Goal: Use online tool/utility: Utilize a website feature to perform a specific function

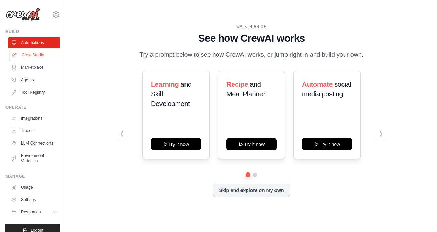
click at [43, 55] on link "Crew Studio" at bounding box center [35, 54] width 52 height 11
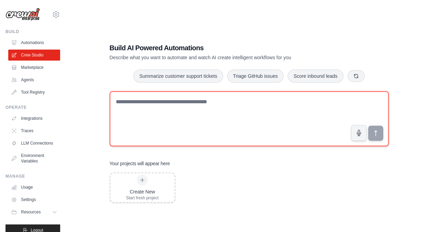
click at [161, 111] on textarea at bounding box center [249, 118] width 279 height 55
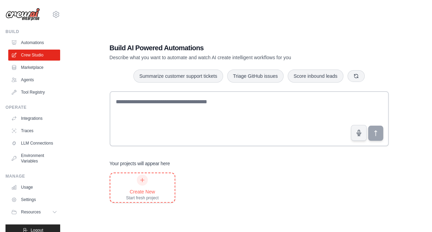
click at [146, 187] on div "Create New Start fresh project" at bounding box center [142, 187] width 33 height 26
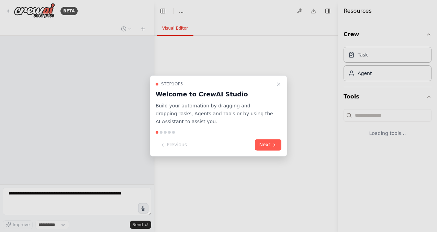
select select "****"
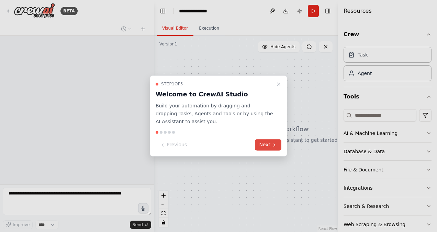
click at [272, 143] on icon at bounding box center [274, 144] width 5 height 5
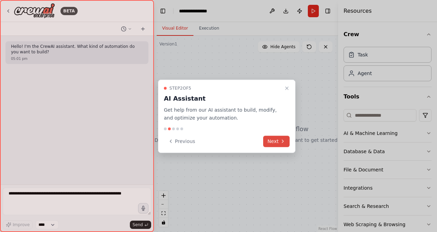
click at [269, 142] on button "Next" at bounding box center [276, 140] width 26 height 11
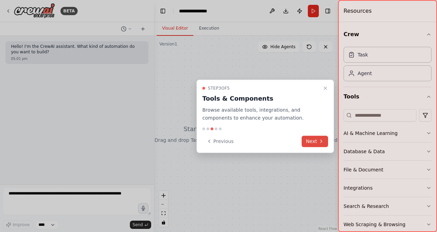
click at [307, 143] on button "Next" at bounding box center [315, 140] width 26 height 11
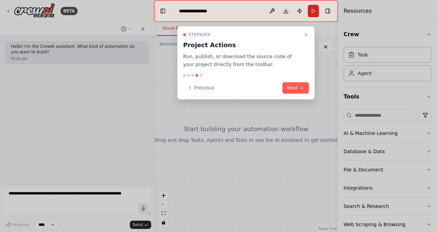
click at [293, 94] on div "Step 4 of 5 Project Actions Run, publish, or download the source code of your p…" at bounding box center [245, 62] width 137 height 73
click at [300, 86] on icon at bounding box center [301, 87] width 5 height 5
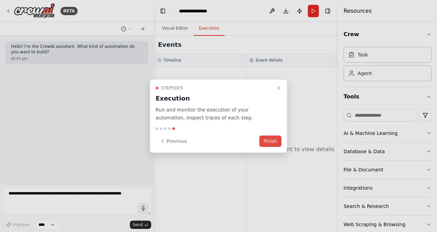
click at [274, 141] on button "Finish" at bounding box center [270, 140] width 22 height 11
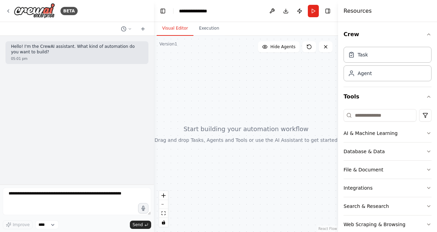
click at [238, 130] on div at bounding box center [246, 134] width 184 height 196
click at [359, 132] on div "AI & Machine Learning" at bounding box center [371, 133] width 54 height 7
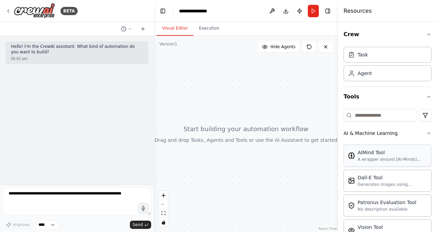
click at [367, 158] on div "A wrapper around [AI-Minds](https://mindsdb.com/minds). Useful for when you nee…" at bounding box center [392, 158] width 69 height 5
click at [192, 45] on div at bounding box center [246, 134] width 184 height 196
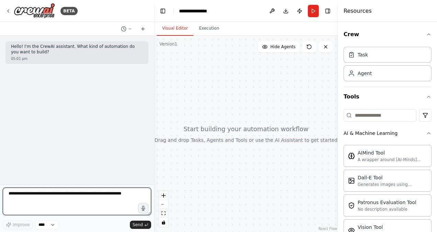
click at [51, 195] on textarea at bounding box center [77, 200] width 148 height 27
type textarea "***"
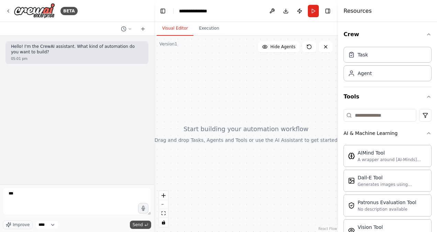
click at [143, 224] on span "Send" at bounding box center [138, 224] width 10 height 5
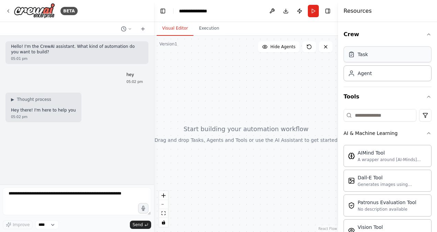
click at [362, 52] on div "Task" at bounding box center [363, 54] width 10 height 7
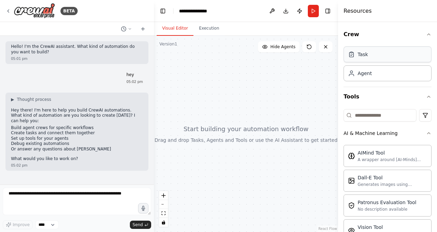
click at [362, 52] on div "Task" at bounding box center [363, 54] width 10 height 7
click at [369, 70] on div "Agent" at bounding box center [365, 72] width 14 height 7
click at [366, 70] on div "Agent" at bounding box center [365, 72] width 14 height 7
click at [311, 51] on button at bounding box center [309, 46] width 14 height 11
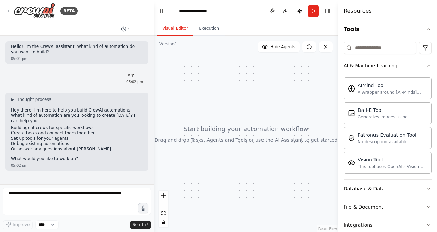
scroll to position [115, 0]
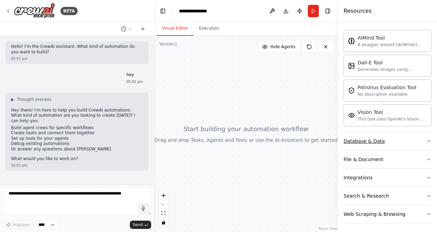
click at [370, 141] on div "Database & Data" at bounding box center [364, 140] width 41 height 7
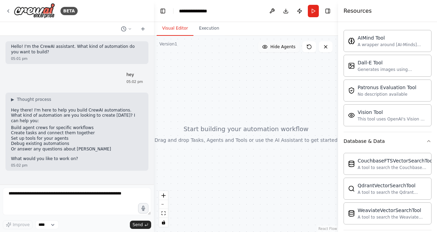
click at [276, 48] on span "Hide Agents" at bounding box center [282, 46] width 25 height 5
click at [277, 48] on span "Show Agents" at bounding box center [282, 46] width 27 height 5
click at [309, 47] on icon at bounding box center [309, 46] width 5 height 5
click at [317, 14] on button "Run" at bounding box center [313, 11] width 11 height 12
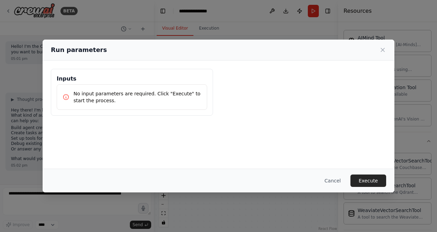
click at [117, 100] on p "No input parameters are required. Click "Execute" to start the process." at bounding box center [138, 97] width 128 height 14
click at [367, 182] on button "Execute" at bounding box center [368, 180] width 36 height 12
